Goal: Navigation & Orientation: Find specific page/section

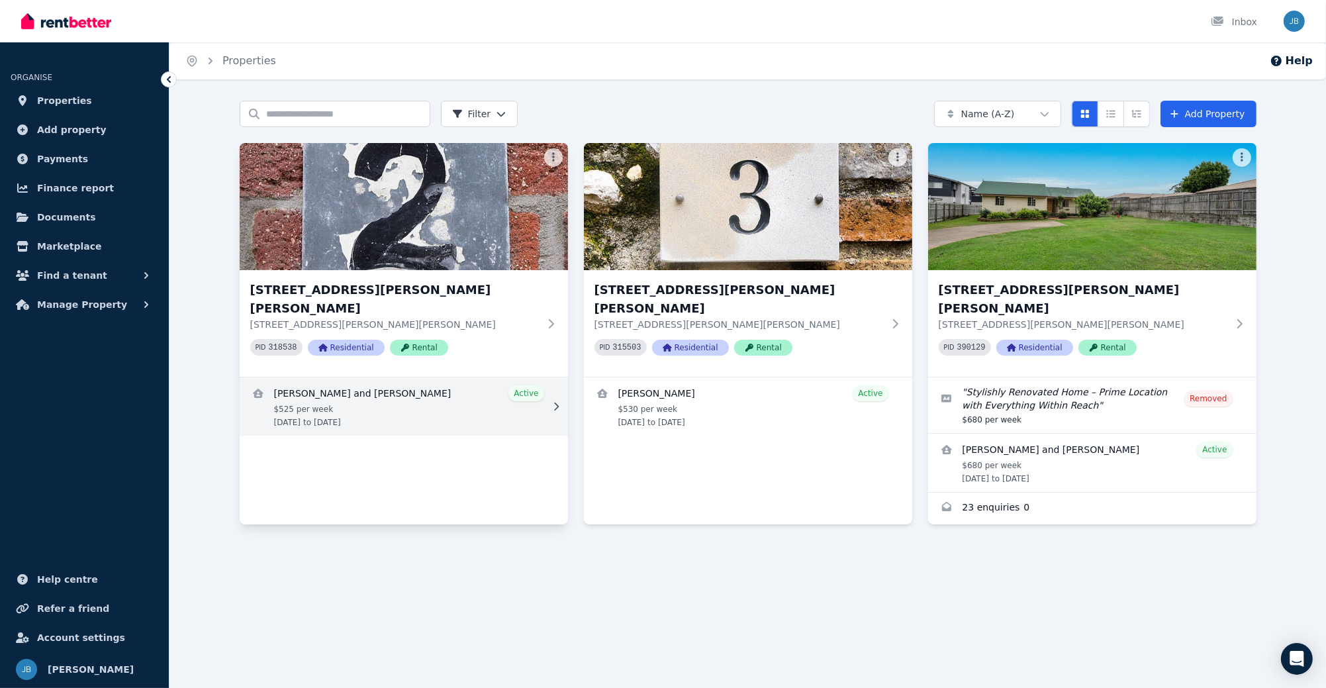
click at [354, 397] on link "View details for Hannah Pineda and Kemuel Pineda" at bounding box center [404, 406] width 328 height 58
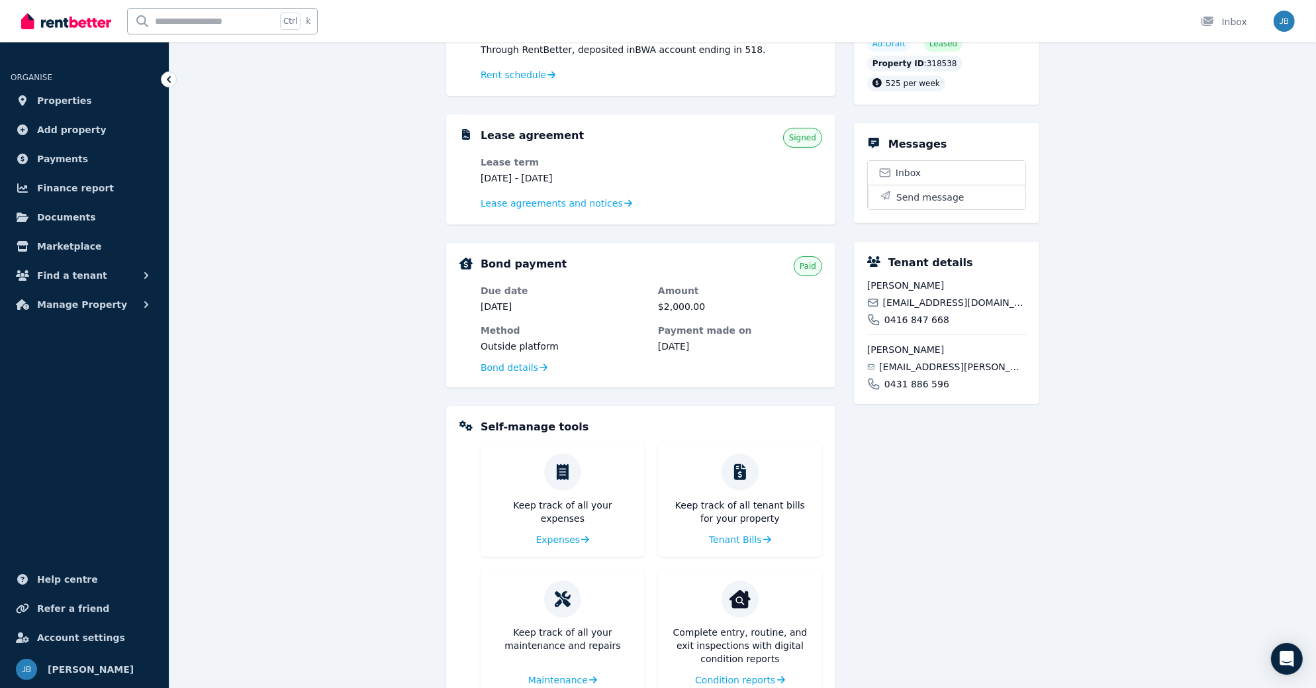
scroll to position [265, 0]
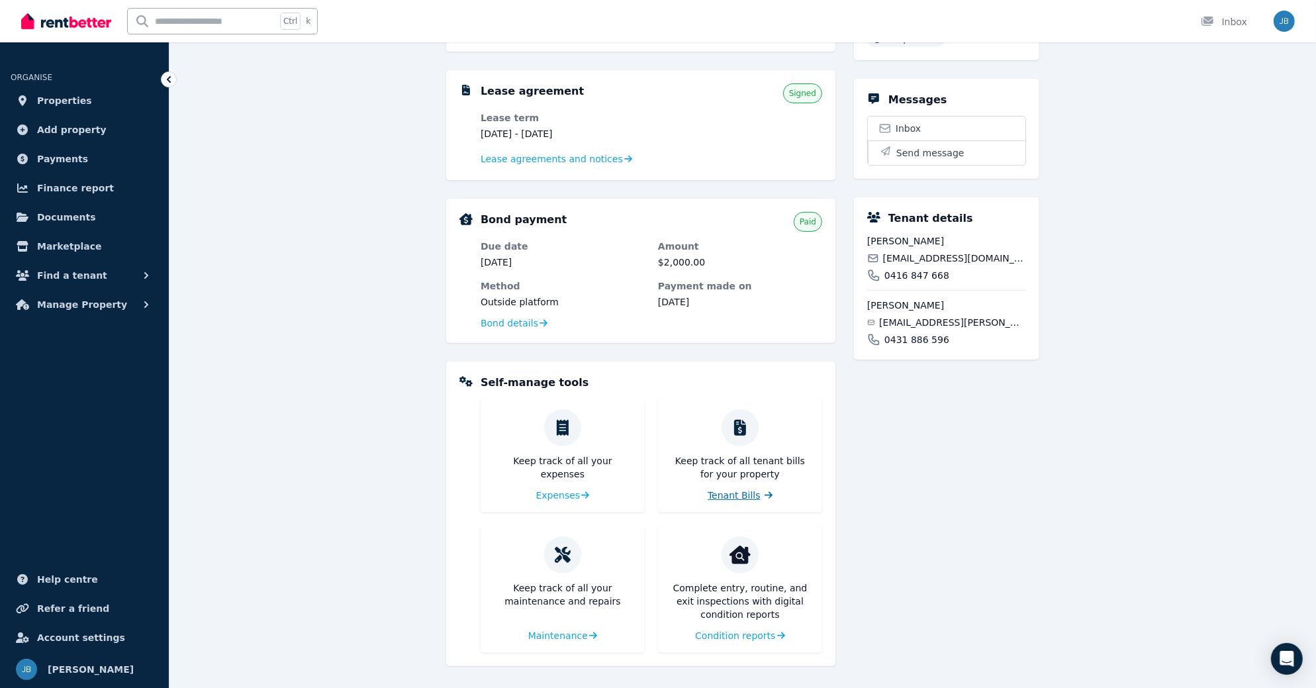
click at [738, 489] on span "Tenant Bills" at bounding box center [734, 495] width 53 height 13
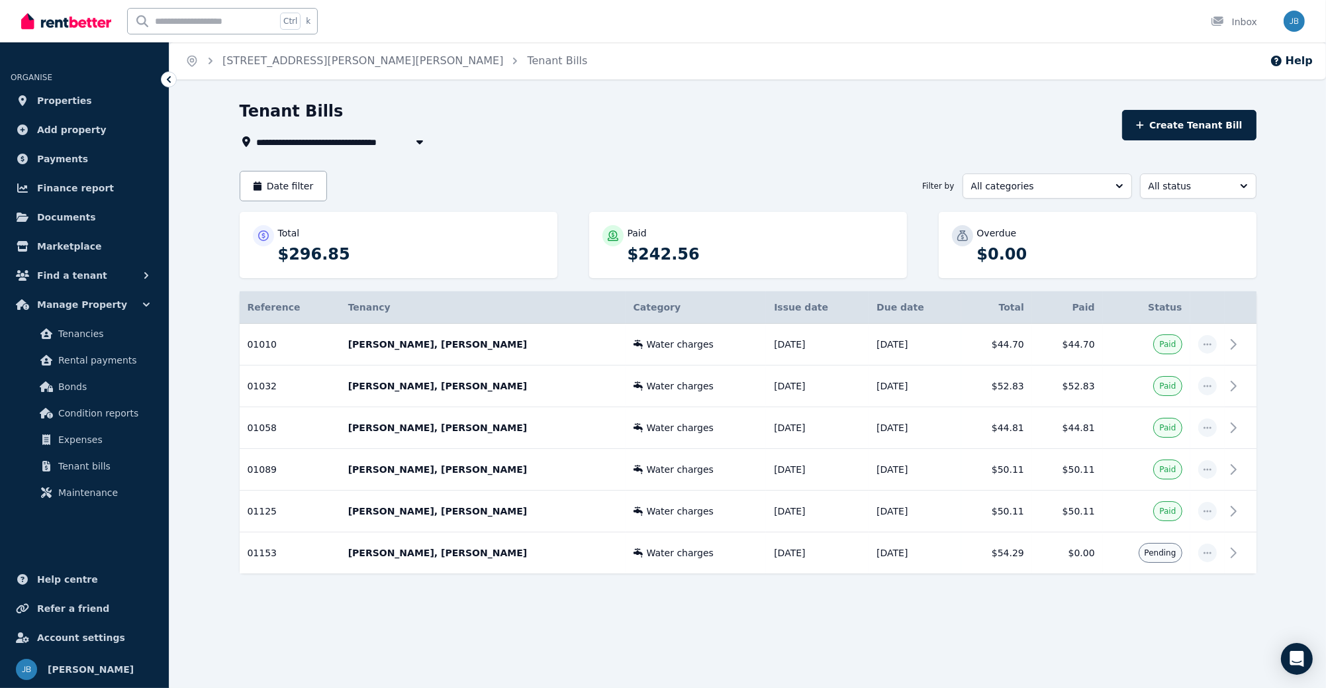
click at [164, 78] on icon at bounding box center [168, 79] width 13 height 13
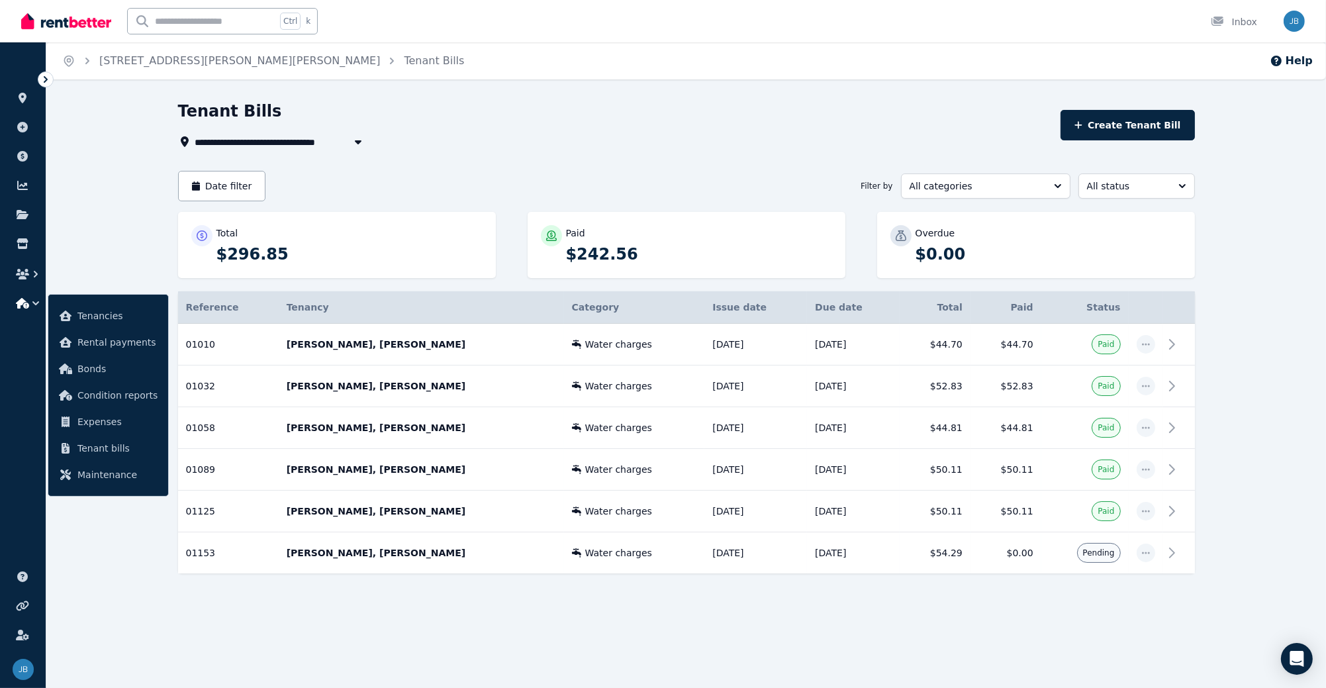
click at [44, 83] on icon at bounding box center [45, 79] width 13 height 13
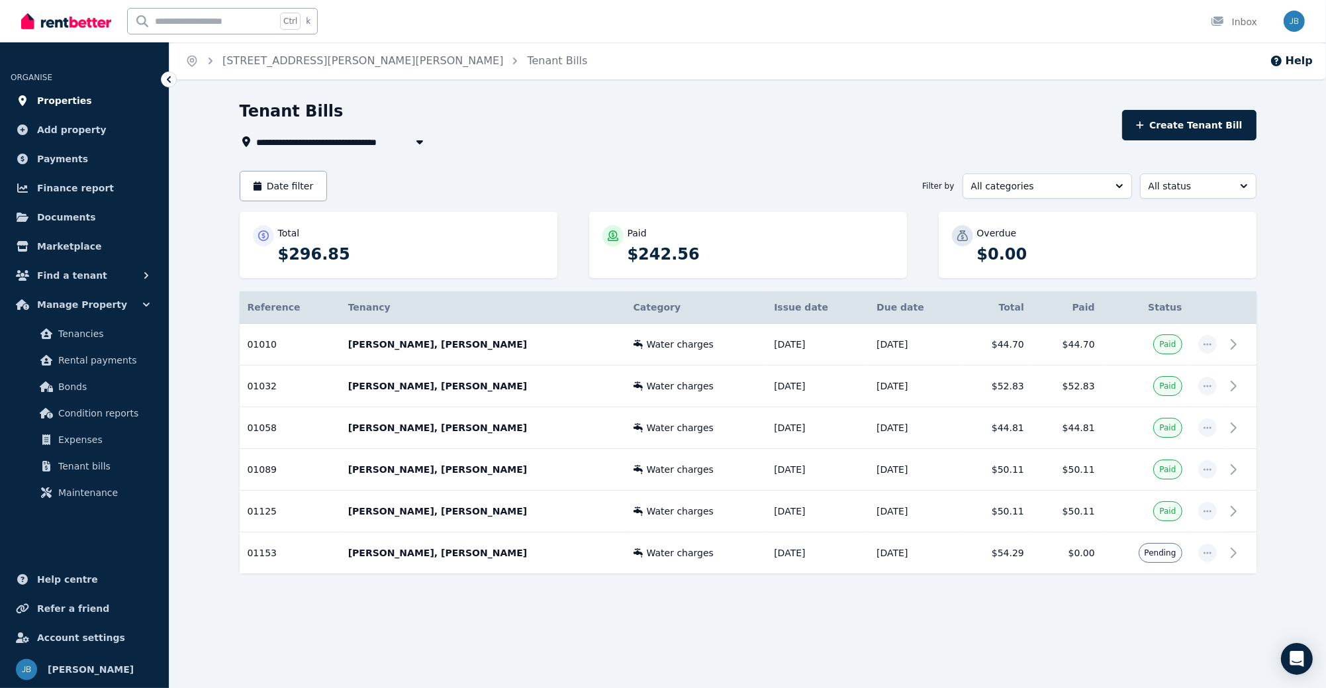
click at [31, 101] on link "Properties" at bounding box center [85, 100] width 148 height 26
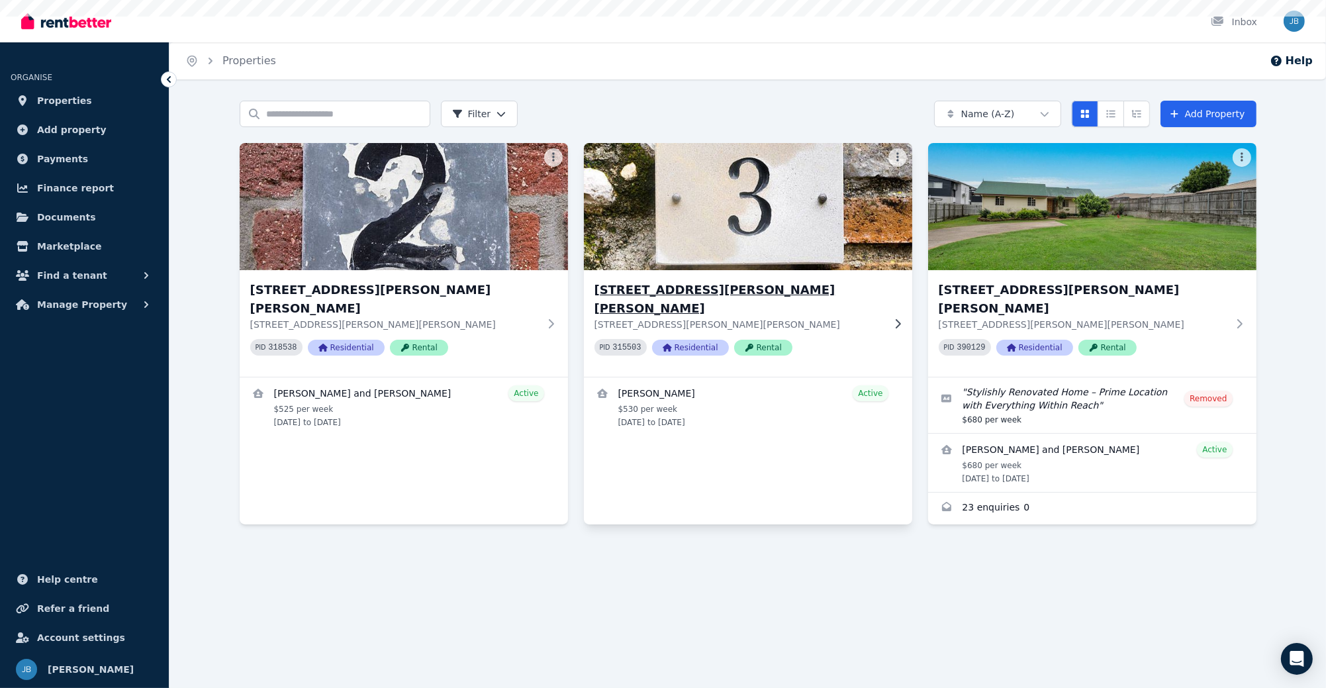
click at [655, 252] on img at bounding box center [747, 207] width 345 height 134
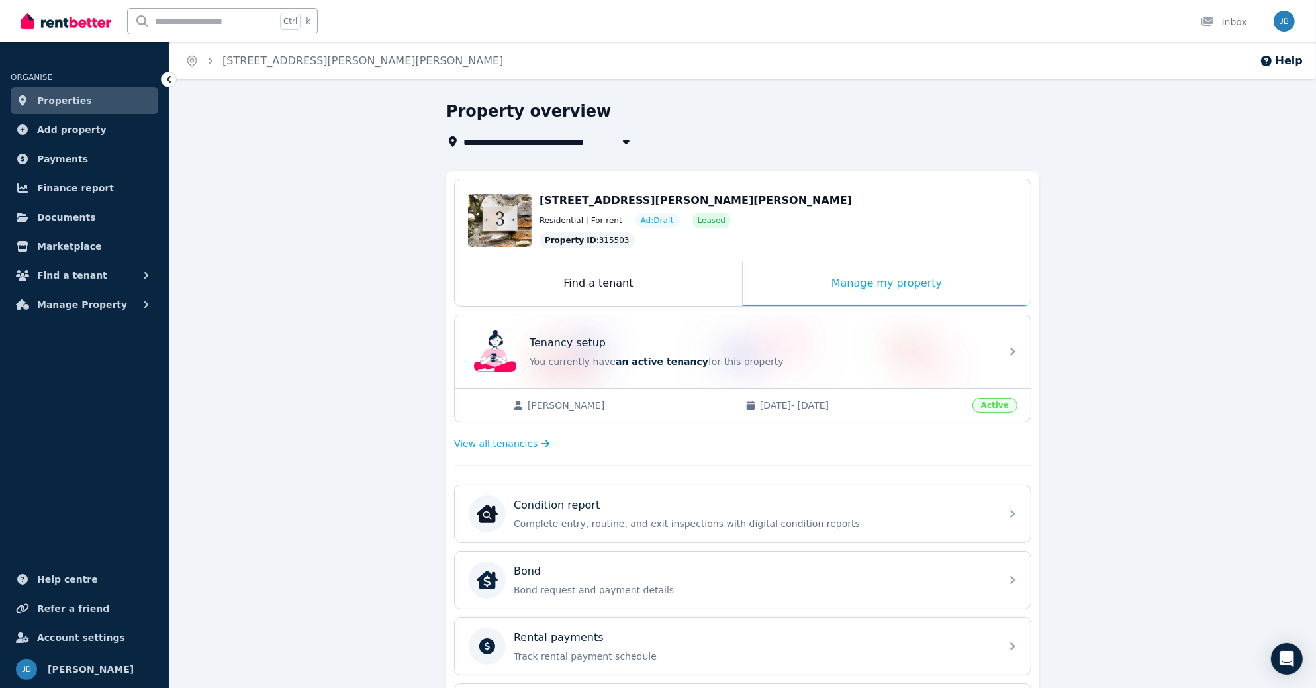
scroll to position [110, 0]
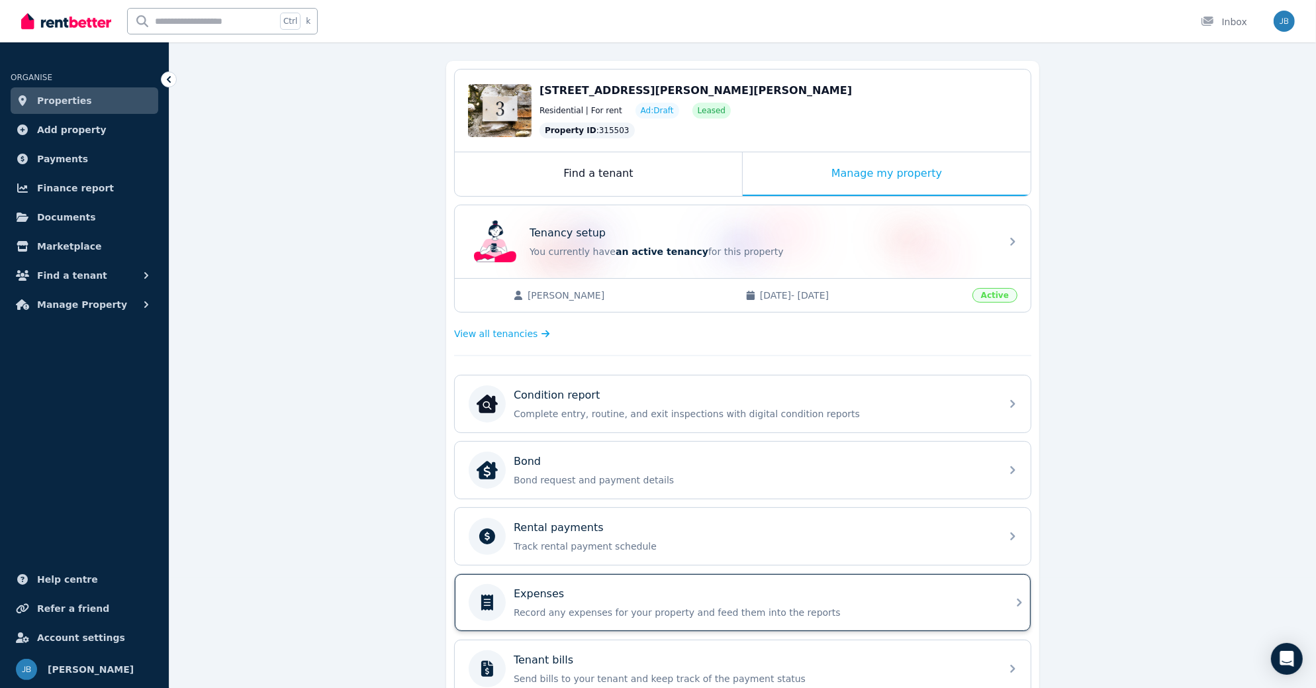
click at [591, 606] on p "Record any expenses for your property and feed them into the reports" at bounding box center [753, 612] width 479 height 13
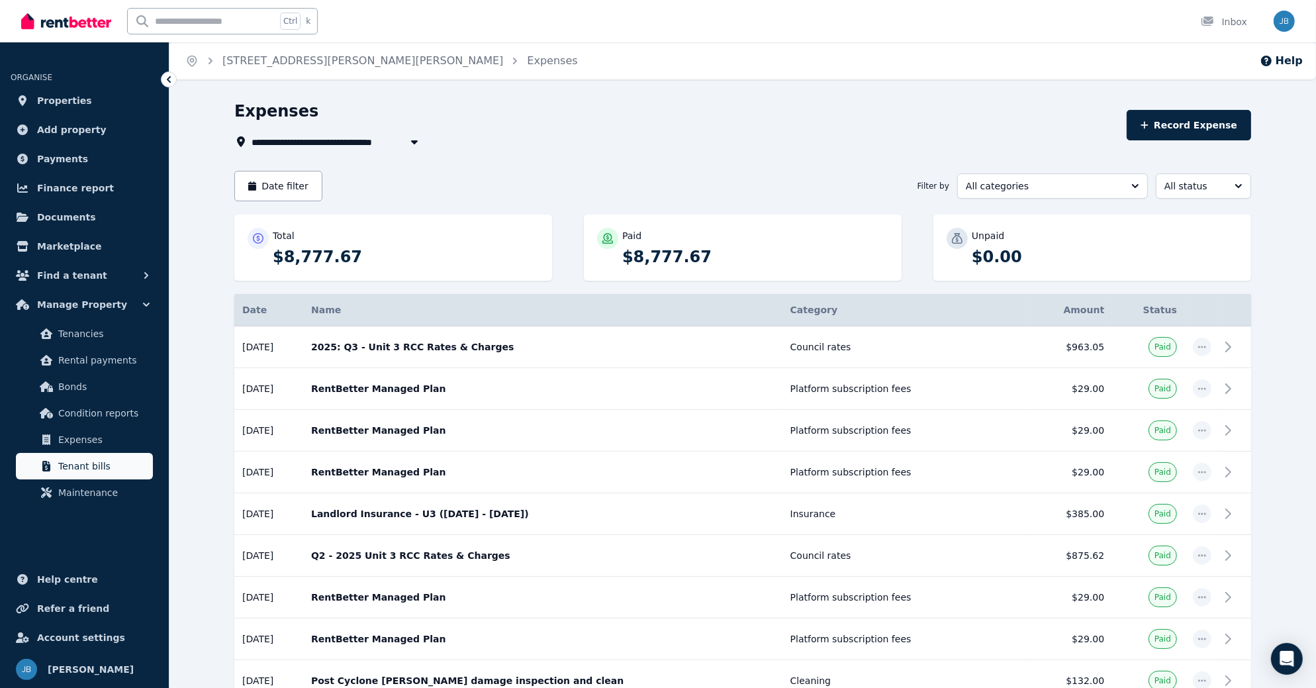
click at [94, 457] on link "Tenant bills" at bounding box center [84, 466] width 137 height 26
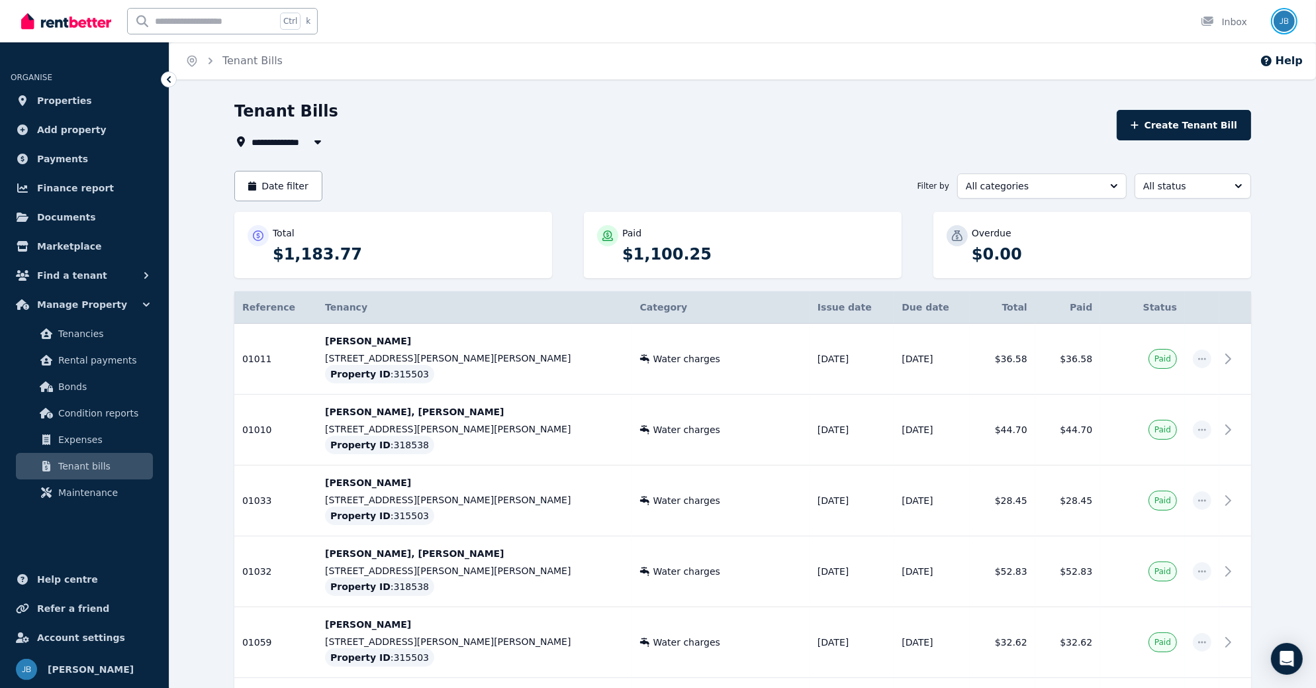
drag, startPoint x: 1281, startPoint y: 21, endPoint x: 1281, endPoint y: 31, distance: 9.9
click at [1281, 21] on img "button" at bounding box center [1284, 21] width 21 height 21
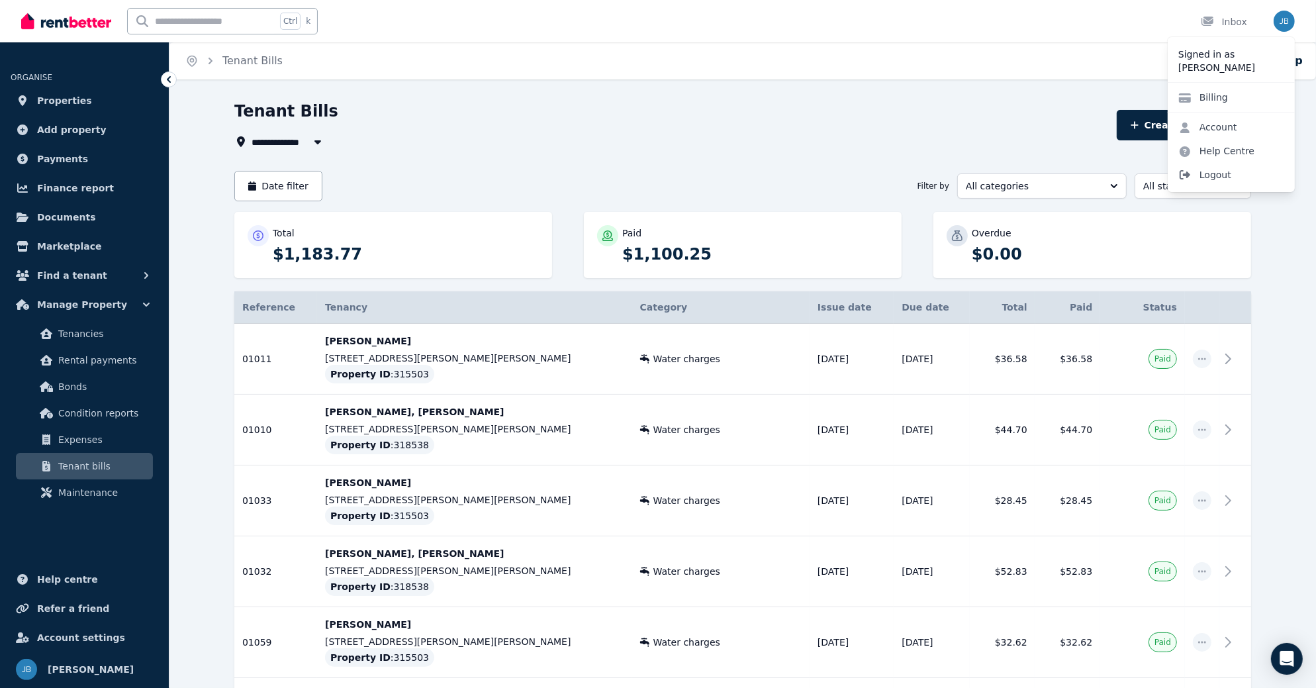
click at [1221, 179] on span "Logout" at bounding box center [1231, 175] width 127 height 24
